Goal: Answer question/provide support: Share knowledge or assist other users

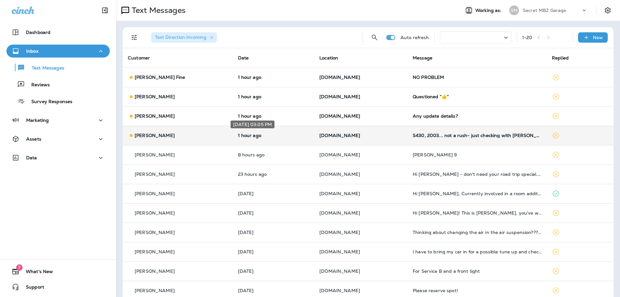
click at [296, 138] on p "1 hour ago" at bounding box center [273, 135] width 71 height 5
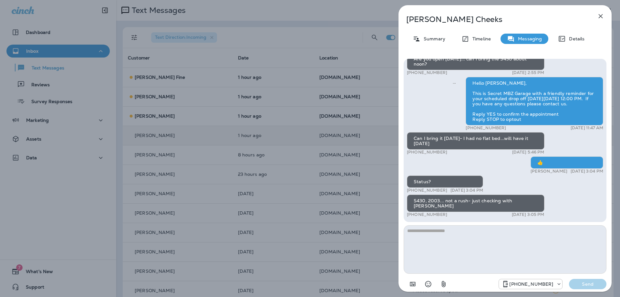
click at [597, 16] on icon "button" at bounding box center [601, 16] width 8 height 8
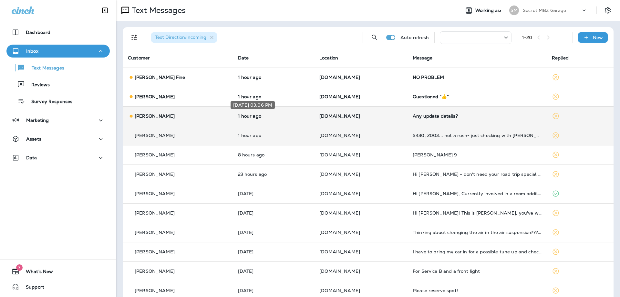
click at [272, 117] on p "1 hour ago" at bounding box center [273, 115] width 71 height 5
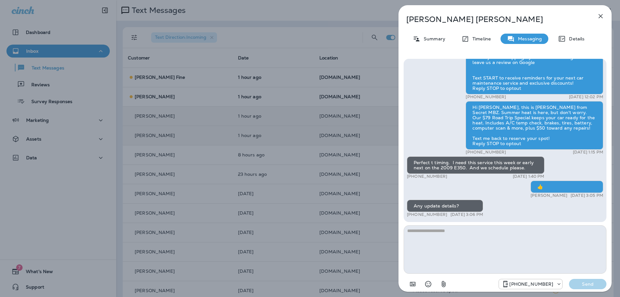
click at [599, 13] on icon "button" at bounding box center [601, 16] width 8 height 8
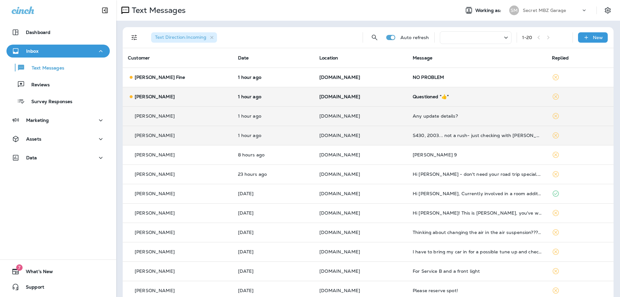
click at [186, 100] on td "[PERSON_NAME]" at bounding box center [178, 96] width 110 height 19
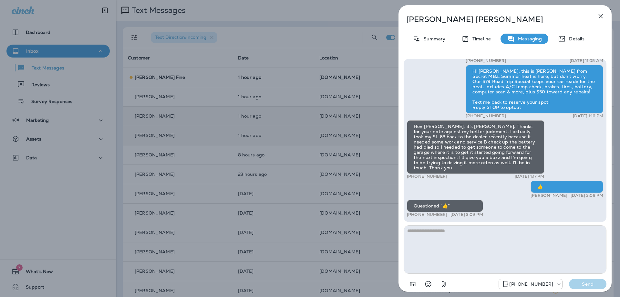
click at [598, 16] on icon "button" at bounding box center [601, 16] width 8 height 8
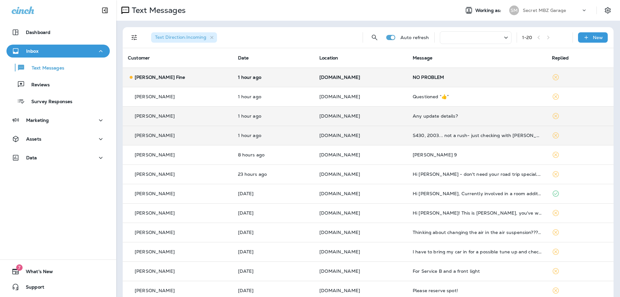
click at [179, 81] on td "[PERSON_NAME] Fine" at bounding box center [178, 76] width 110 height 19
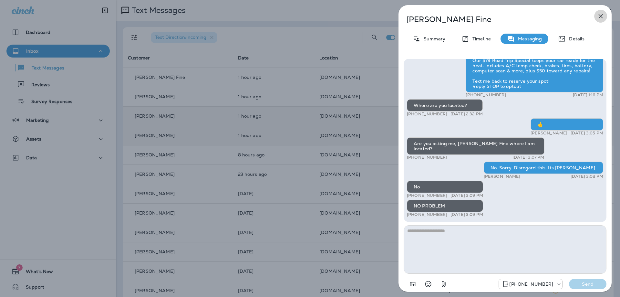
click at [600, 17] on icon "button" at bounding box center [601, 16] width 4 height 4
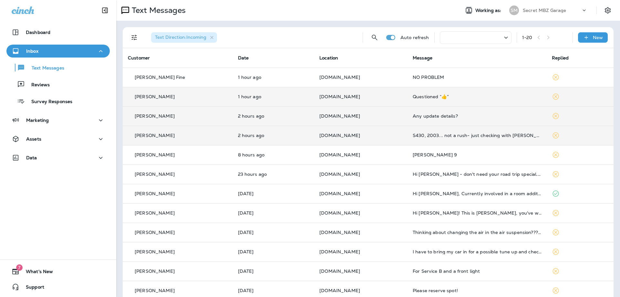
click at [265, 102] on td "1 hour ago" at bounding box center [274, 96] width 82 height 19
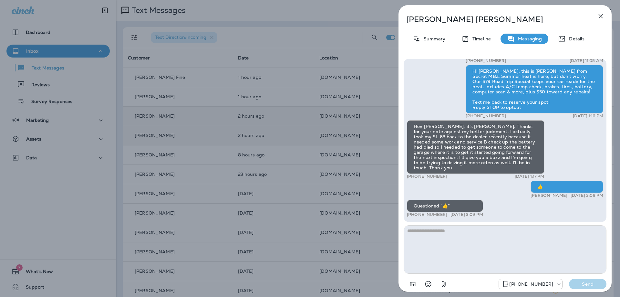
click at [515, 158] on div "Hey [PERSON_NAME], it's [PERSON_NAME]. Thanks for your note against my better j…" at bounding box center [476, 147] width 138 height 54
drag, startPoint x: 515, startPoint y: 158, endPoint x: 513, endPoint y: 168, distance: 9.9
click at [513, 168] on div "Hey [PERSON_NAME], it's [PERSON_NAME]. Thanks for your note against my better j…" at bounding box center [476, 147] width 138 height 54
copy div "I'll give you a buzz and I'm going to be trying to driving it more often as wel…"
click at [600, 14] on icon "button" at bounding box center [601, 16] width 8 height 8
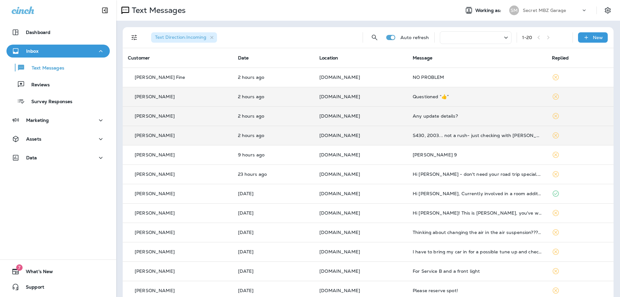
click at [362, 97] on p "[DOMAIN_NAME]" at bounding box center [360, 96] width 83 height 5
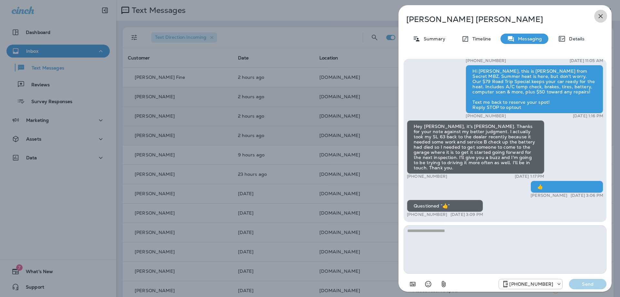
click at [598, 16] on icon "button" at bounding box center [601, 16] width 8 height 8
